Goal: Information Seeking & Learning: Stay updated

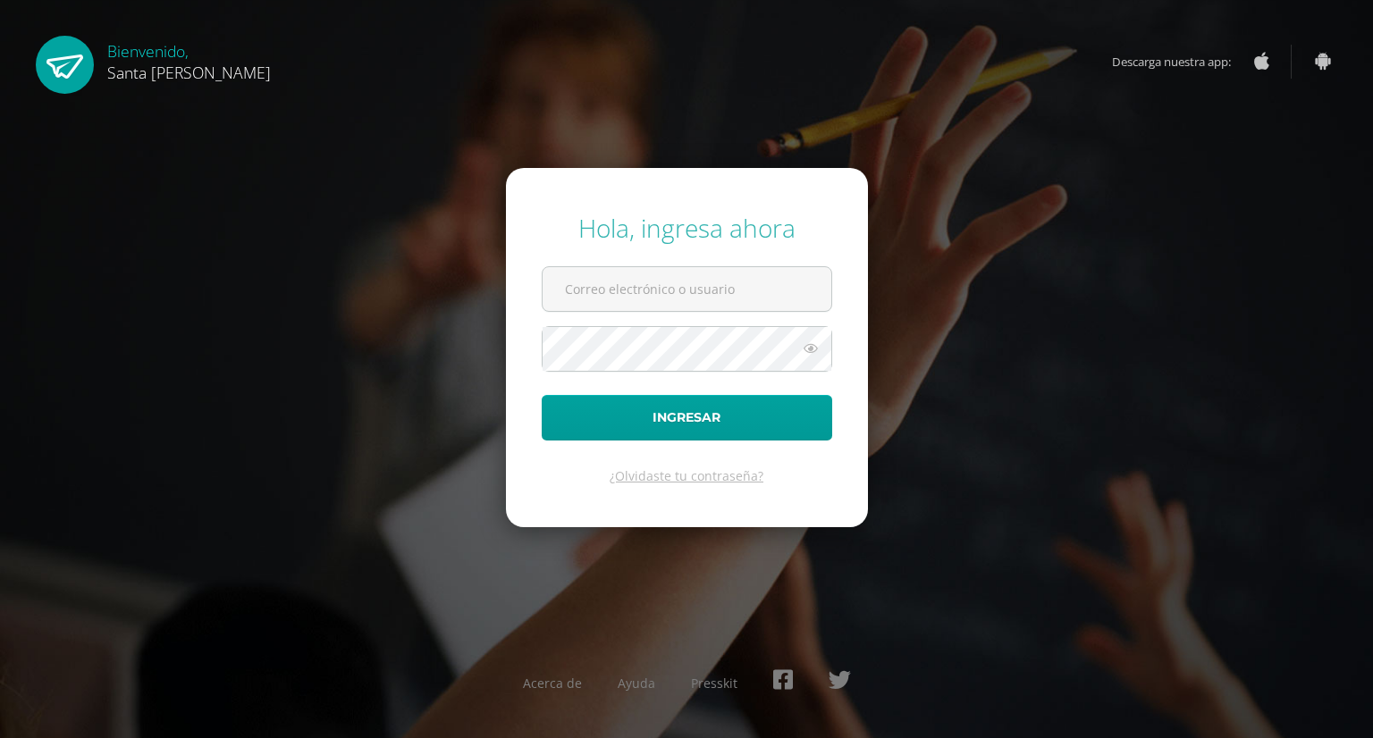
type input "marsesanchez86@gmail.com"
click at [679, 412] on button "Ingresar" at bounding box center [687, 418] width 290 height 46
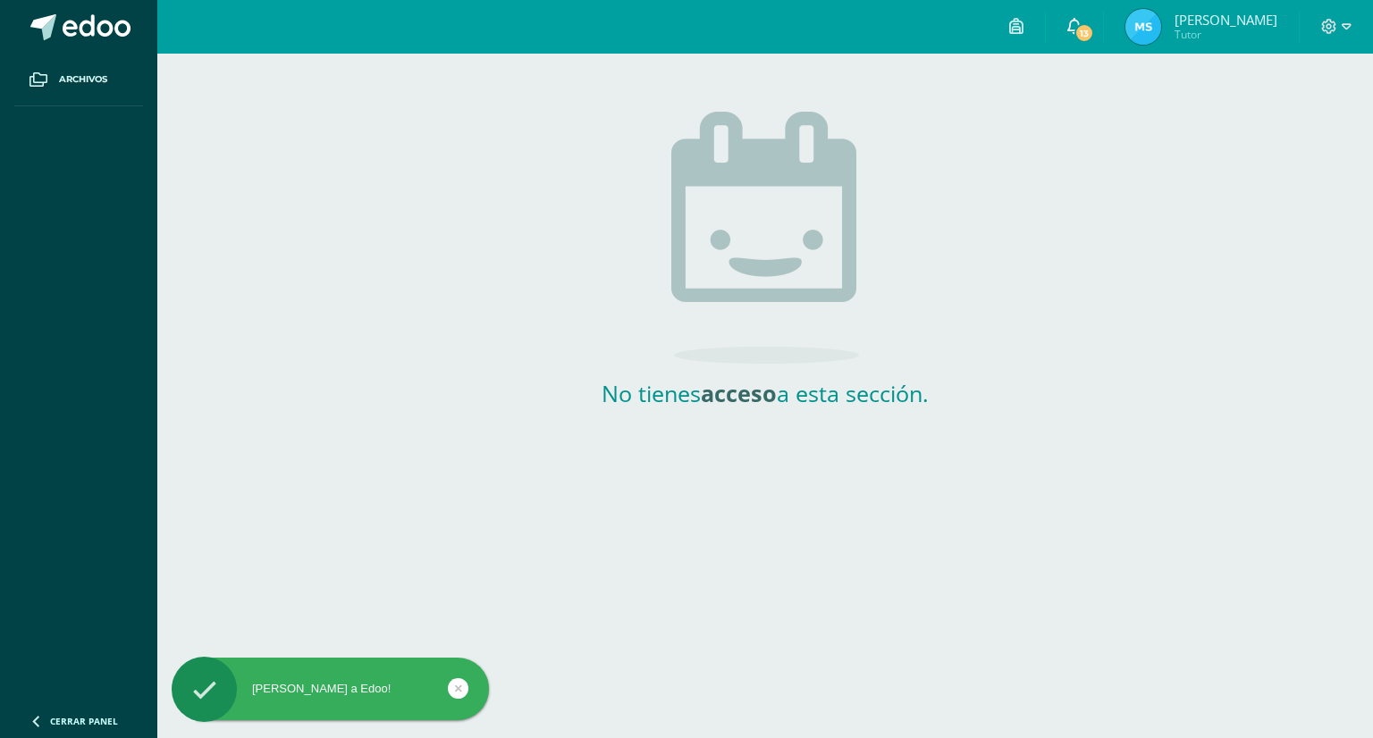
click at [1094, 29] on span "13" at bounding box center [1084, 33] width 20 height 20
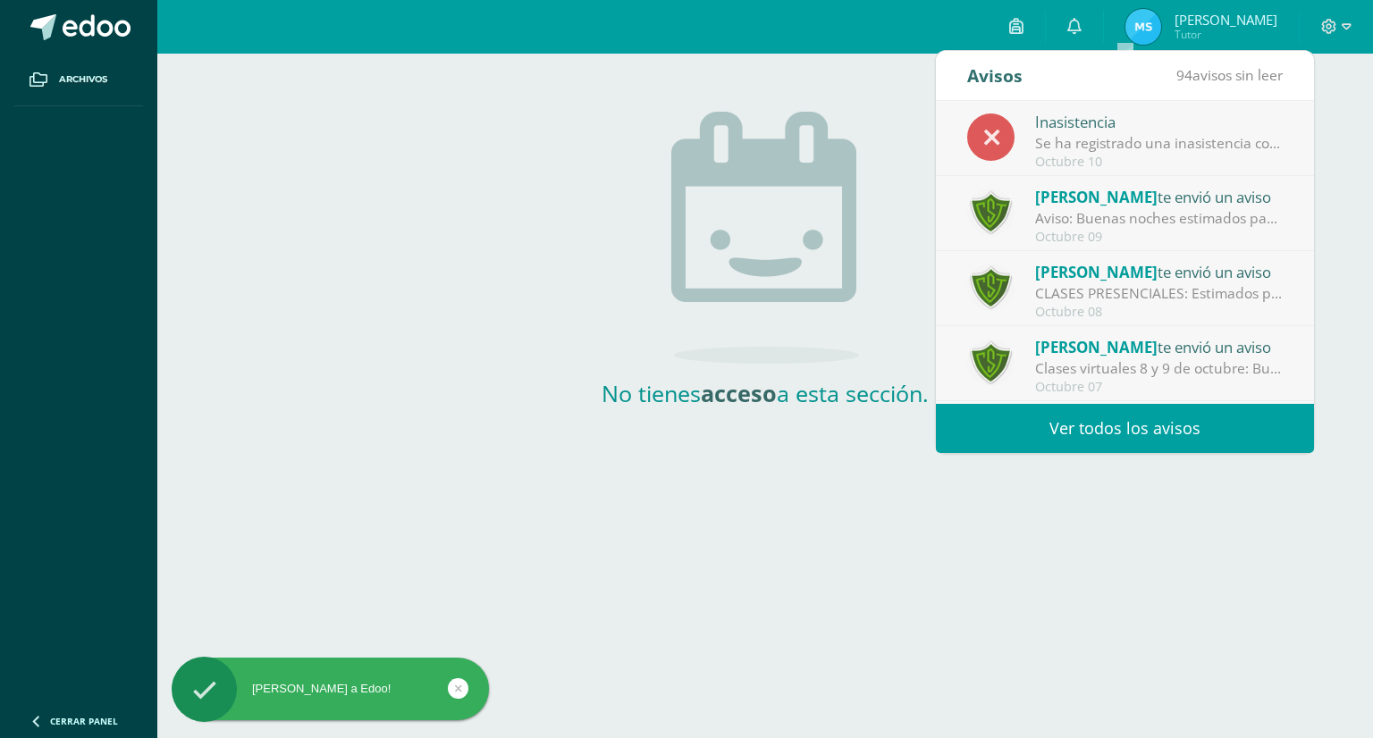
click at [1090, 110] on div "Inasistencia" at bounding box center [1159, 121] width 248 height 23
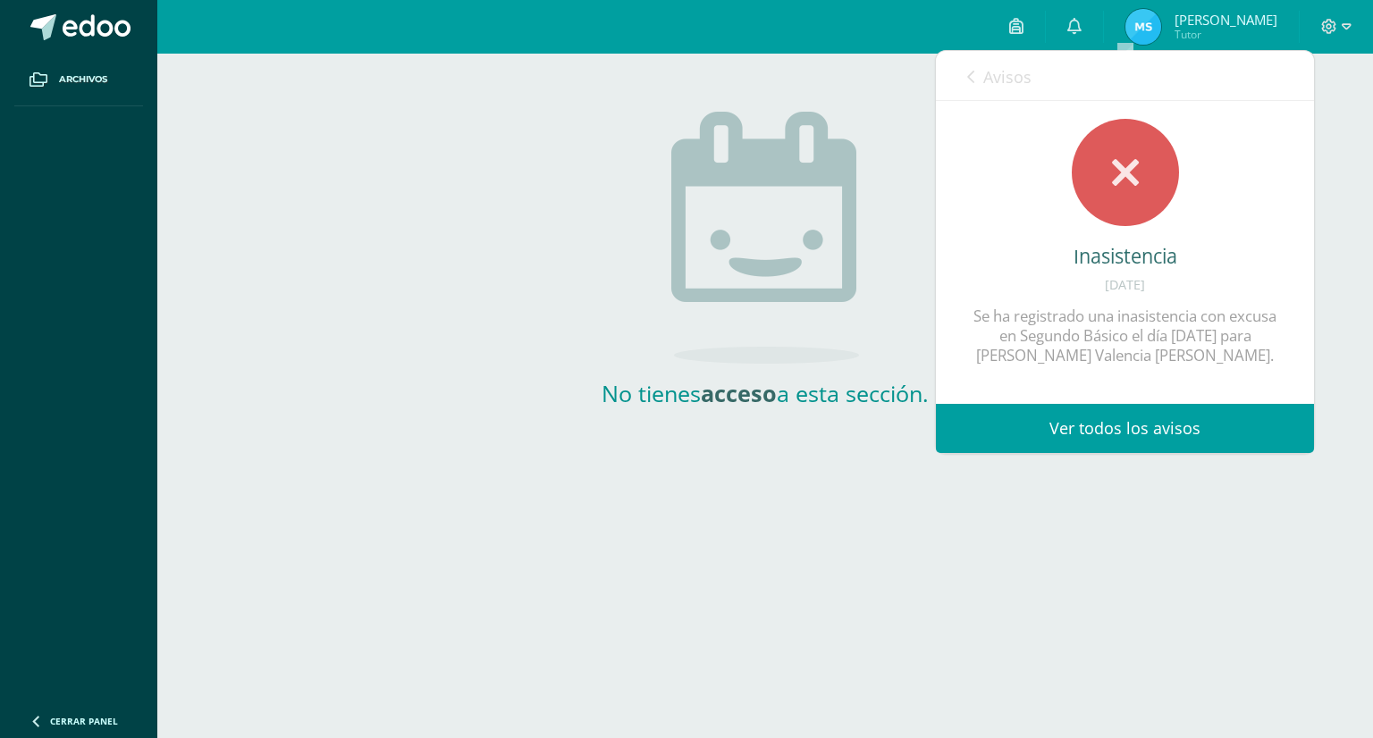
click at [1120, 425] on link "Ver todos los avisos" at bounding box center [1125, 428] width 378 height 49
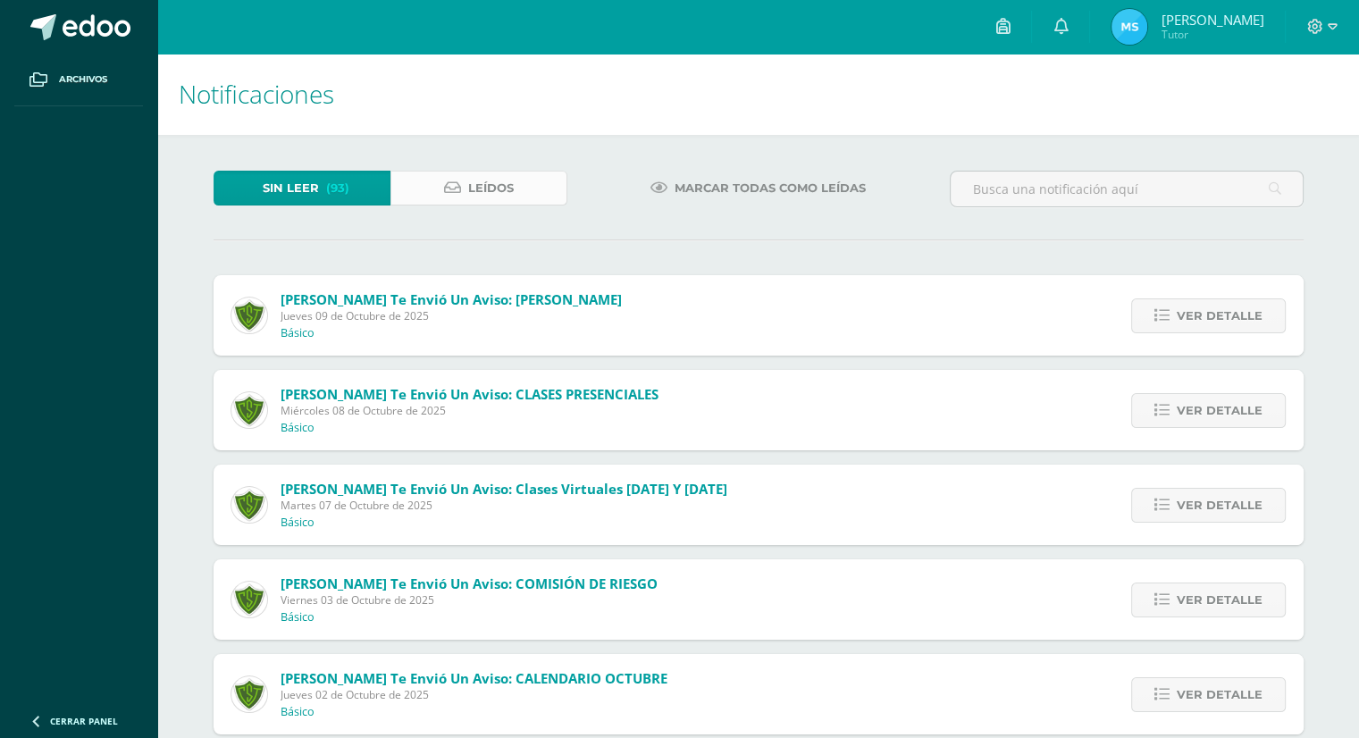
click at [465, 178] on link "Leídos" at bounding box center [479, 188] width 177 height 35
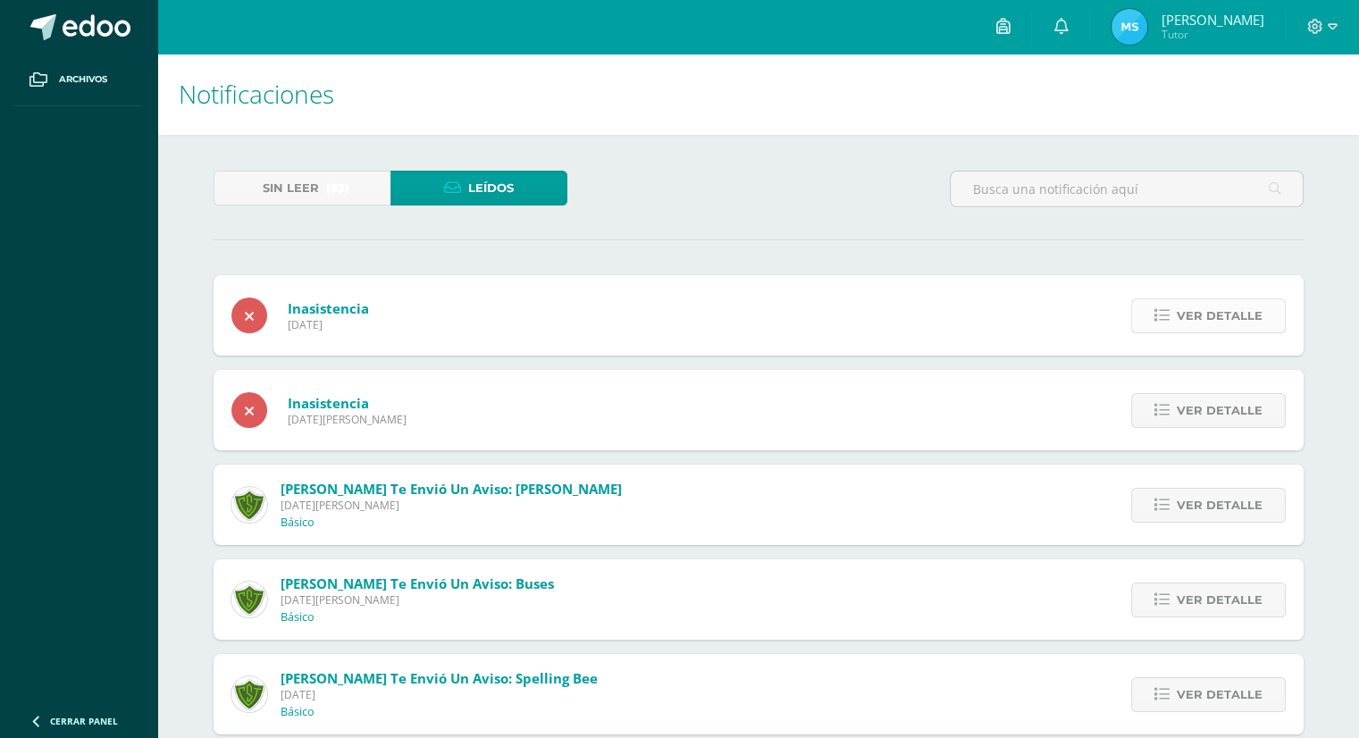
click at [1216, 320] on span "Ver detalle" at bounding box center [1220, 315] width 86 height 33
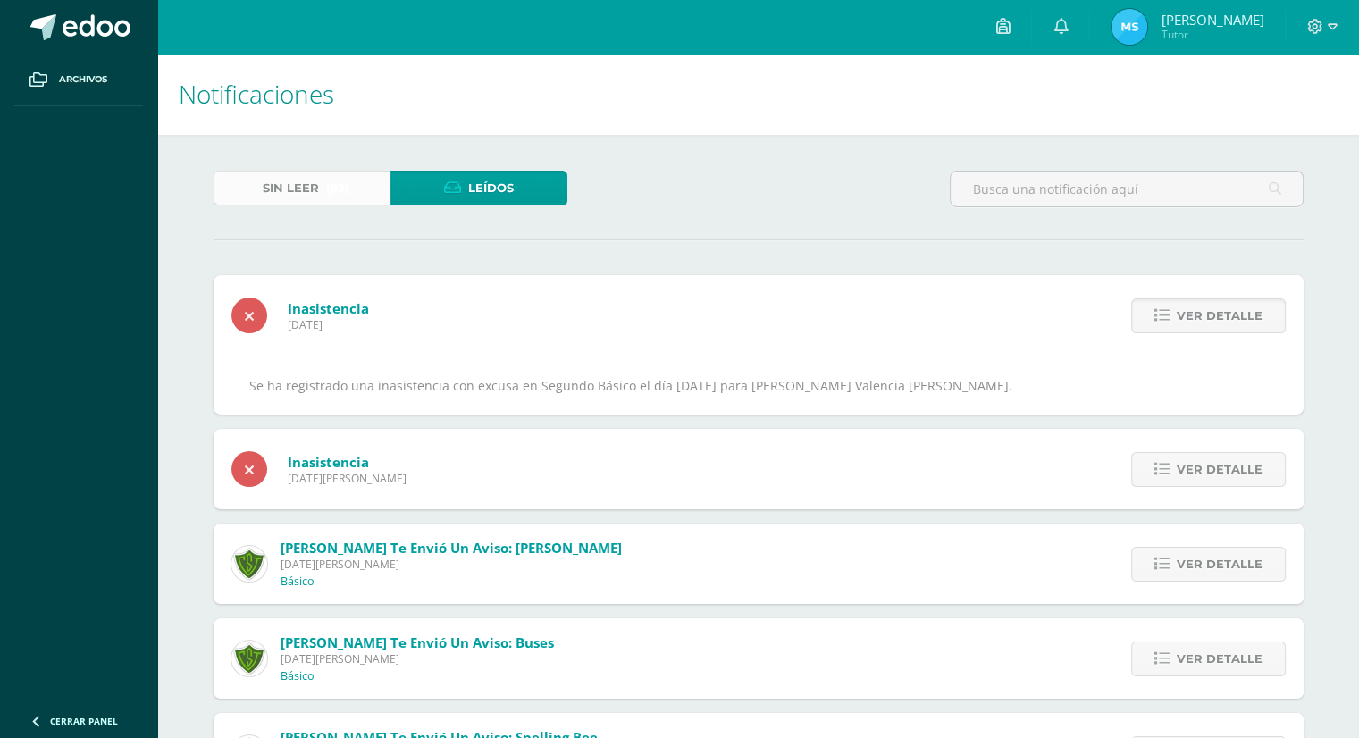
click at [332, 184] on span "(93)" at bounding box center [337, 188] width 23 height 33
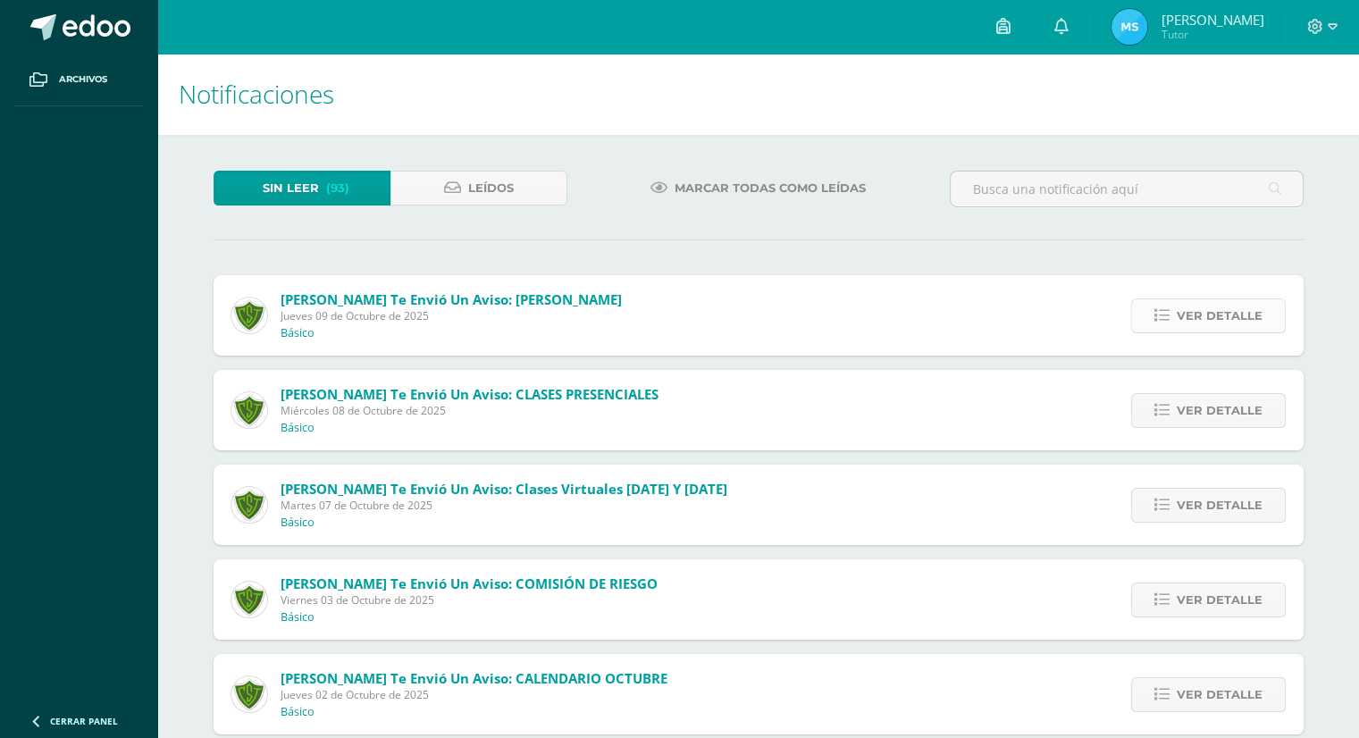
click at [1163, 320] on icon at bounding box center [1162, 315] width 15 height 15
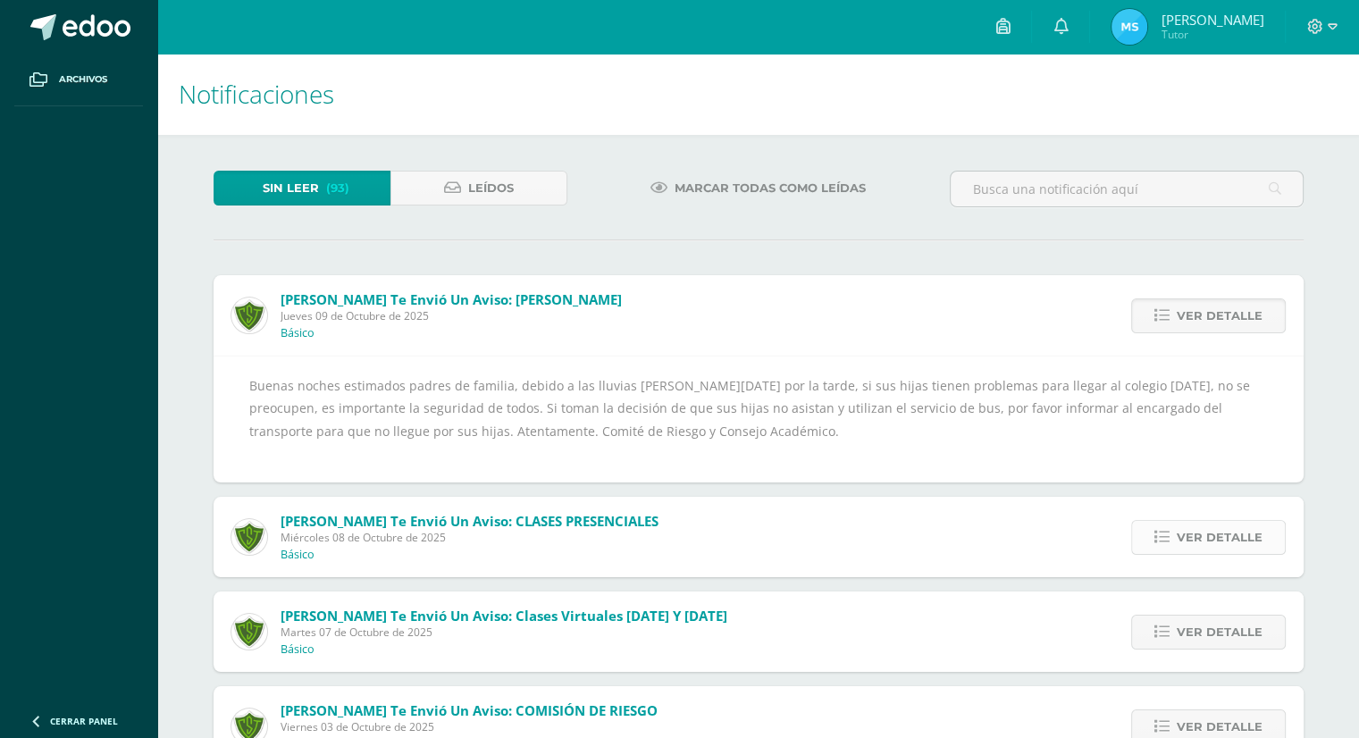
click at [1192, 543] on span "Ver detalle" at bounding box center [1220, 537] width 86 height 33
